Goal: Find specific page/section: Find specific page/section

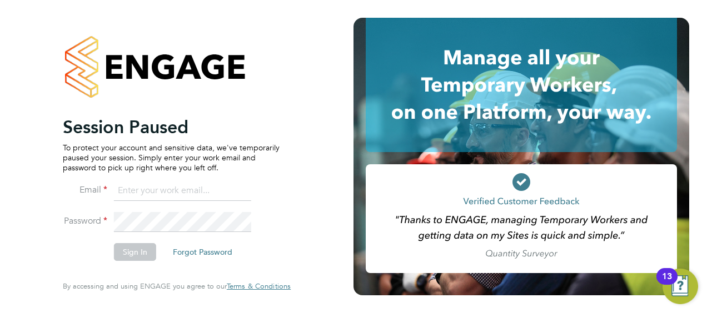
click at [131, 192] on input at bounding box center [182, 191] width 137 height 20
type input "Gnigelingram@hotmail.com"
drag, startPoint x: 219, startPoint y: 194, endPoint x: 23, endPoint y: 194, distance: 195.6
click at [23, 194] on div "Session Paused To protect your account and sensitive data, we've temporarily pa…" at bounding box center [176, 156] width 353 height 313
type input "matt@alexyoungrecruitment.com"
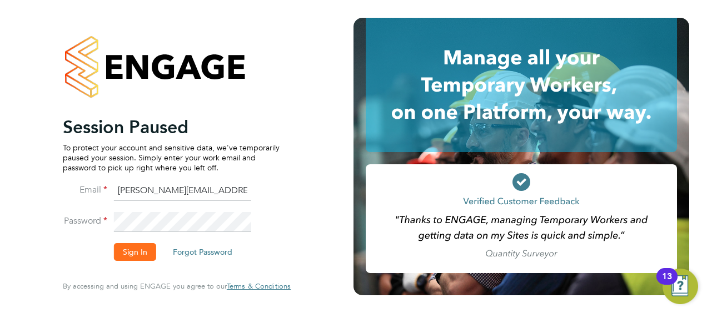
click at [126, 248] on button "Sign In" at bounding box center [135, 252] width 42 height 18
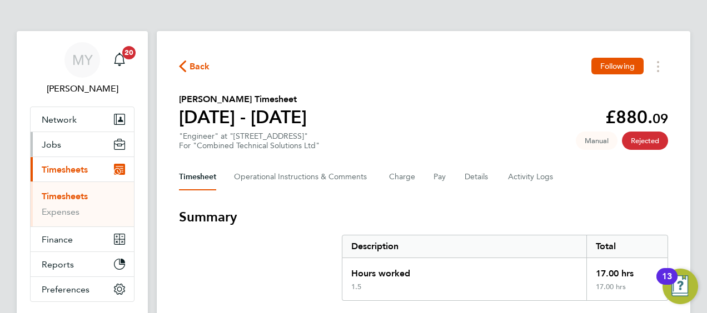
click at [58, 142] on span "Jobs" at bounding box center [51, 144] width 19 height 11
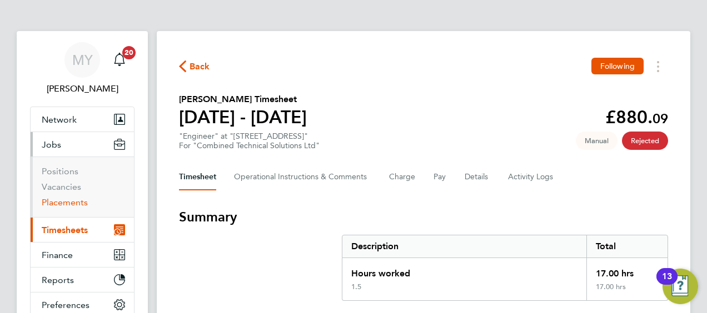
click at [59, 198] on link "Placements" at bounding box center [65, 202] width 46 height 11
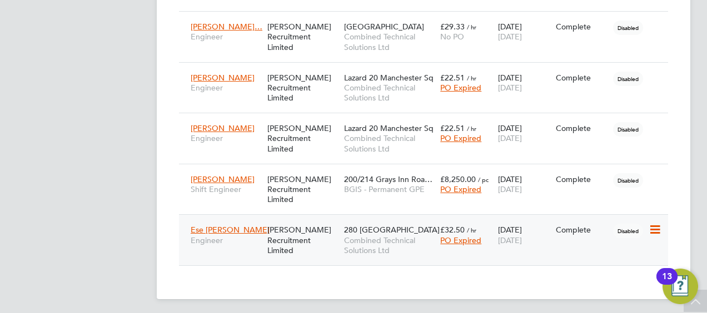
click at [370, 229] on span "280 [GEOGRAPHIC_DATA]" at bounding box center [392, 230] width 96 height 10
